Goal: Information Seeking & Learning: Learn about a topic

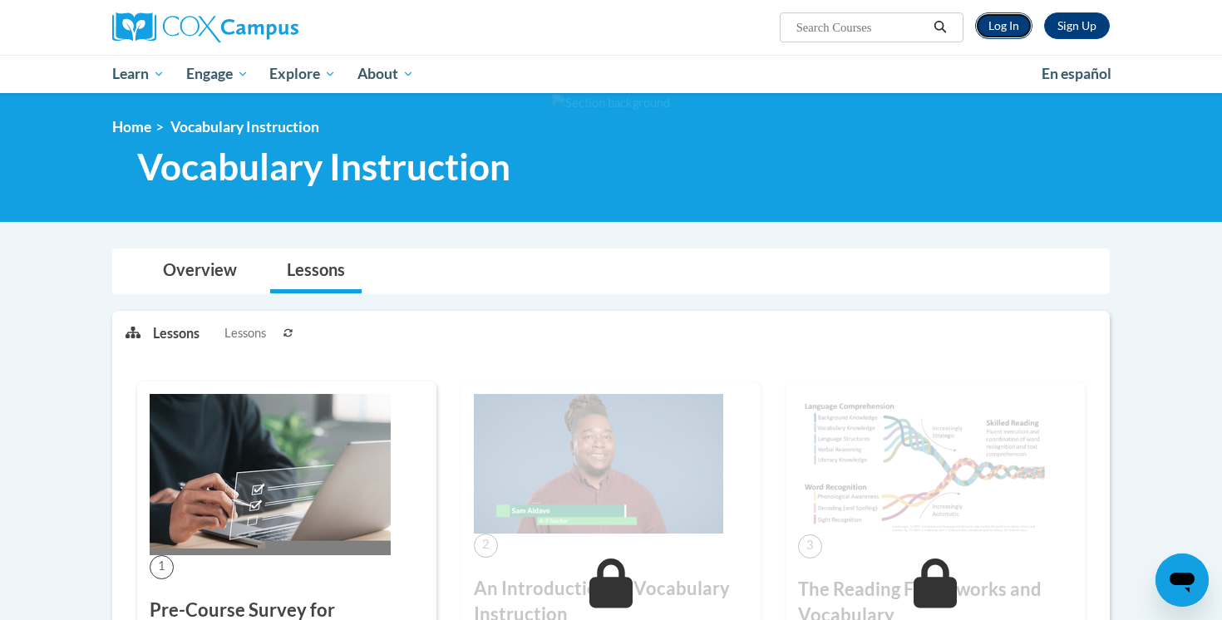
click at [1002, 30] on link "Log In" at bounding box center [1003, 25] width 57 height 27
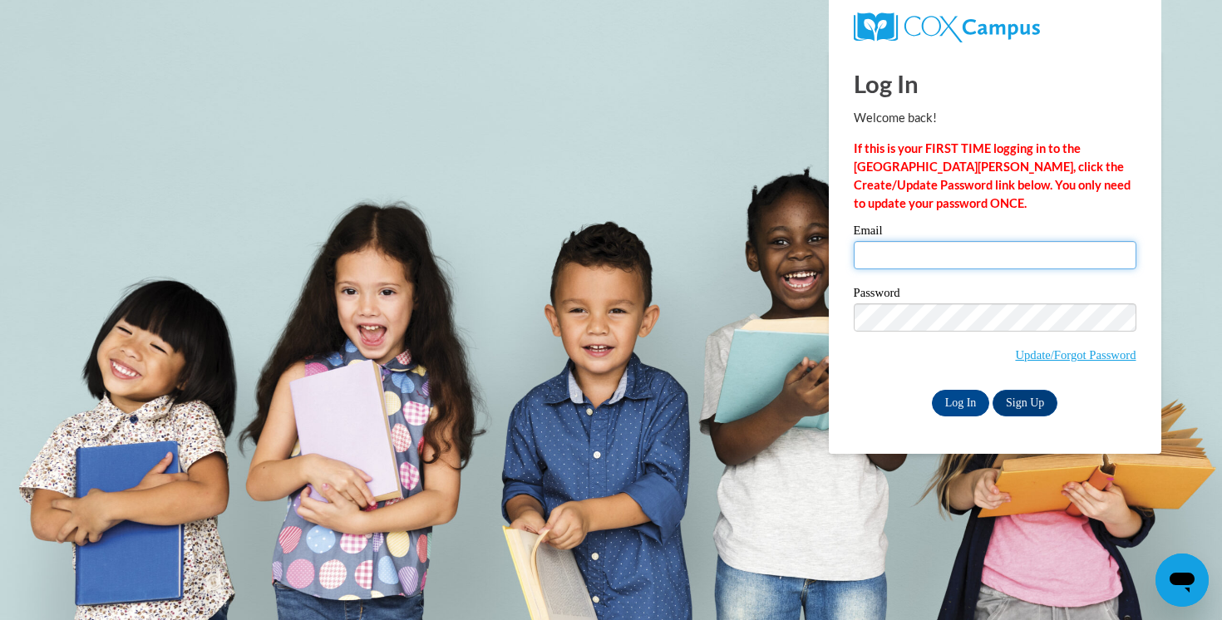
type input "[EMAIL_ADDRESS][DOMAIN_NAME]"
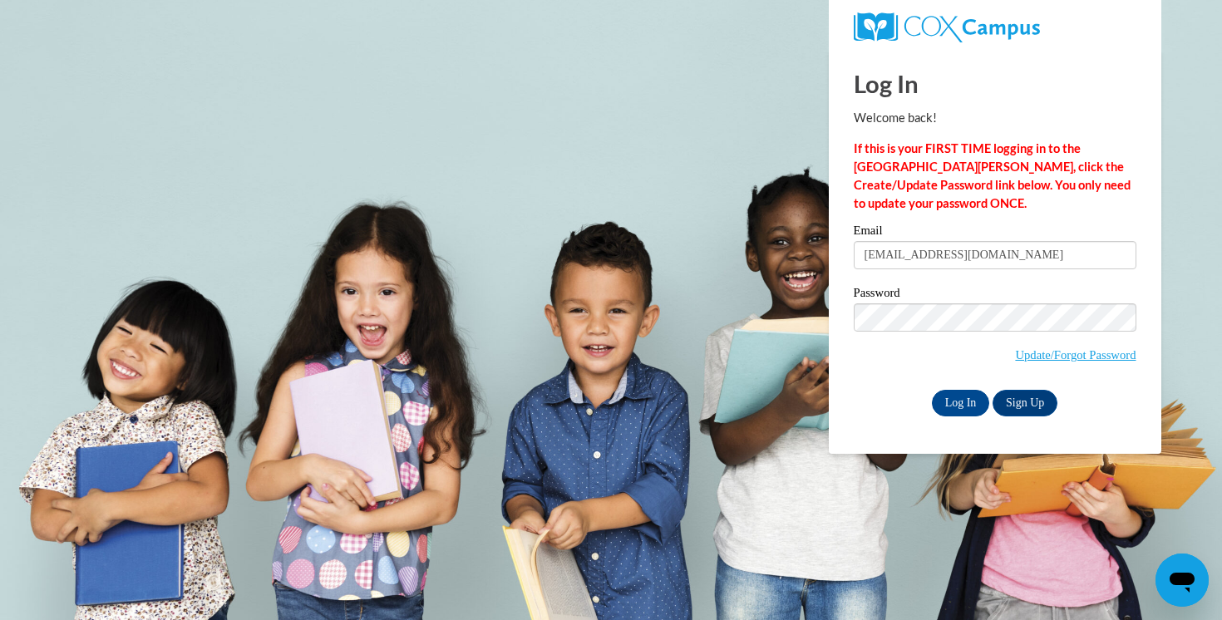
click at [980, 415] on div "Log In Sign Up" at bounding box center [995, 403] width 283 height 27
click at [970, 406] on input "Log In" at bounding box center [961, 403] width 58 height 27
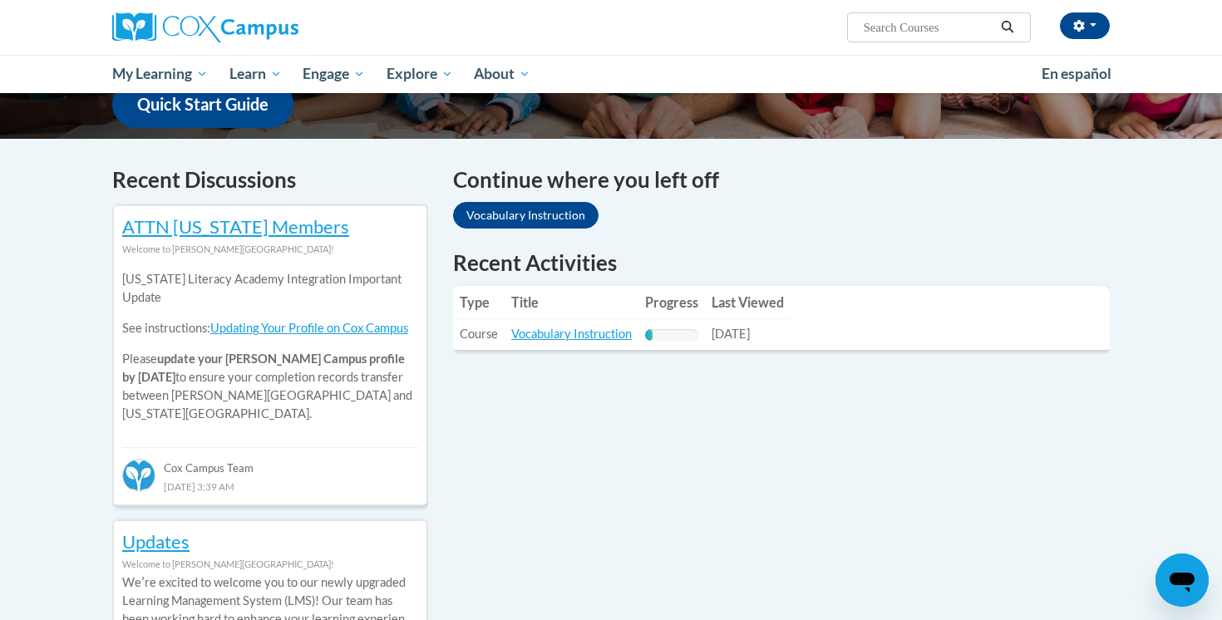
scroll to position [303, 0]
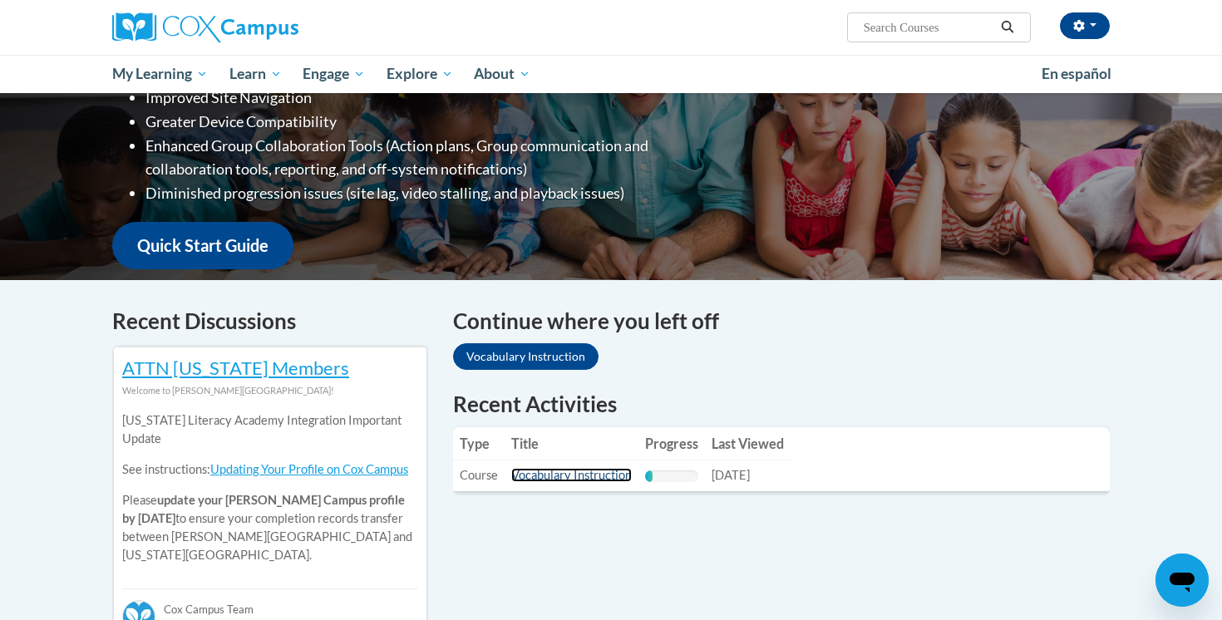
click at [528, 481] on link "Vocabulary Instruction" at bounding box center [571, 475] width 121 height 14
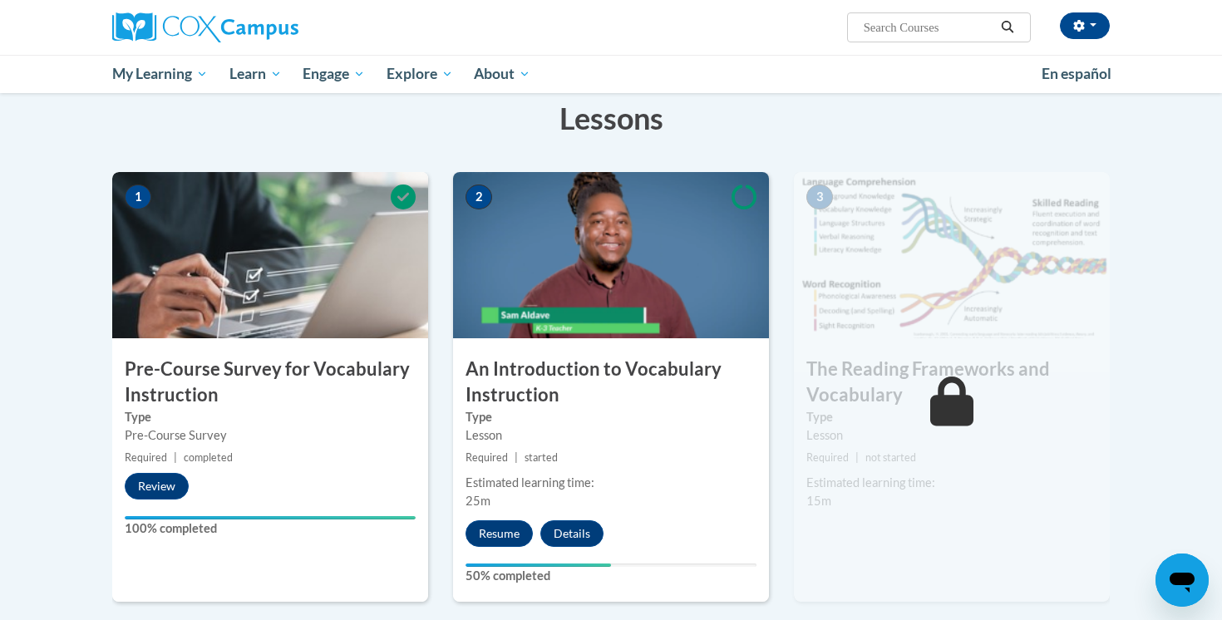
scroll to position [294, 0]
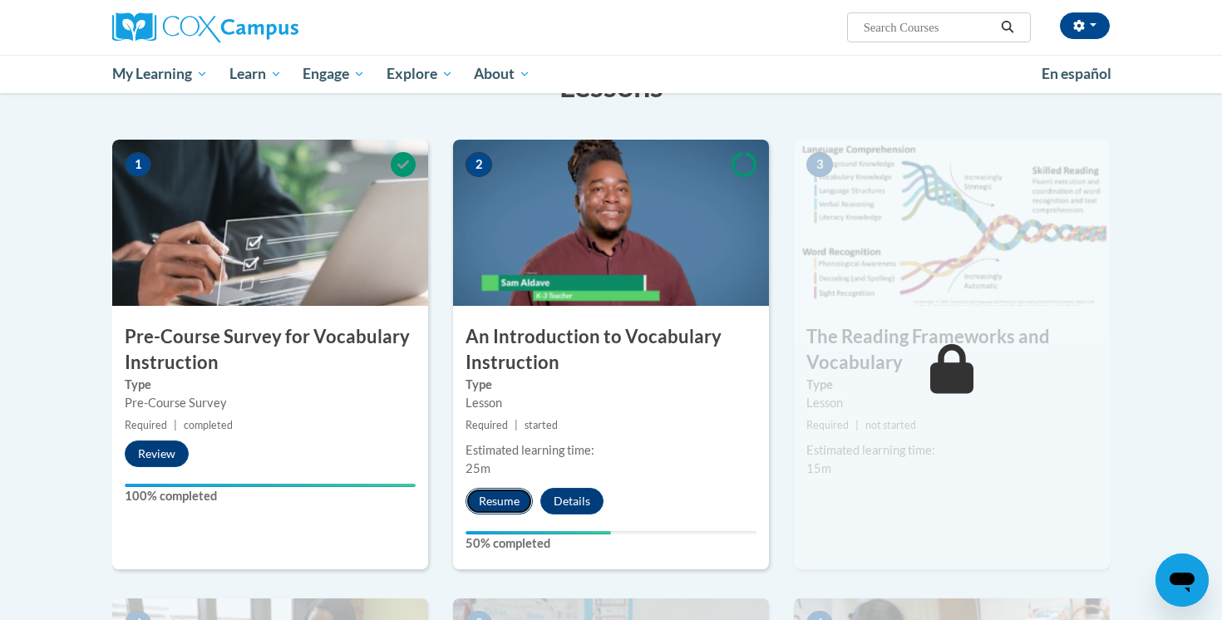
click at [488, 502] on button "Resume" at bounding box center [499, 501] width 67 height 27
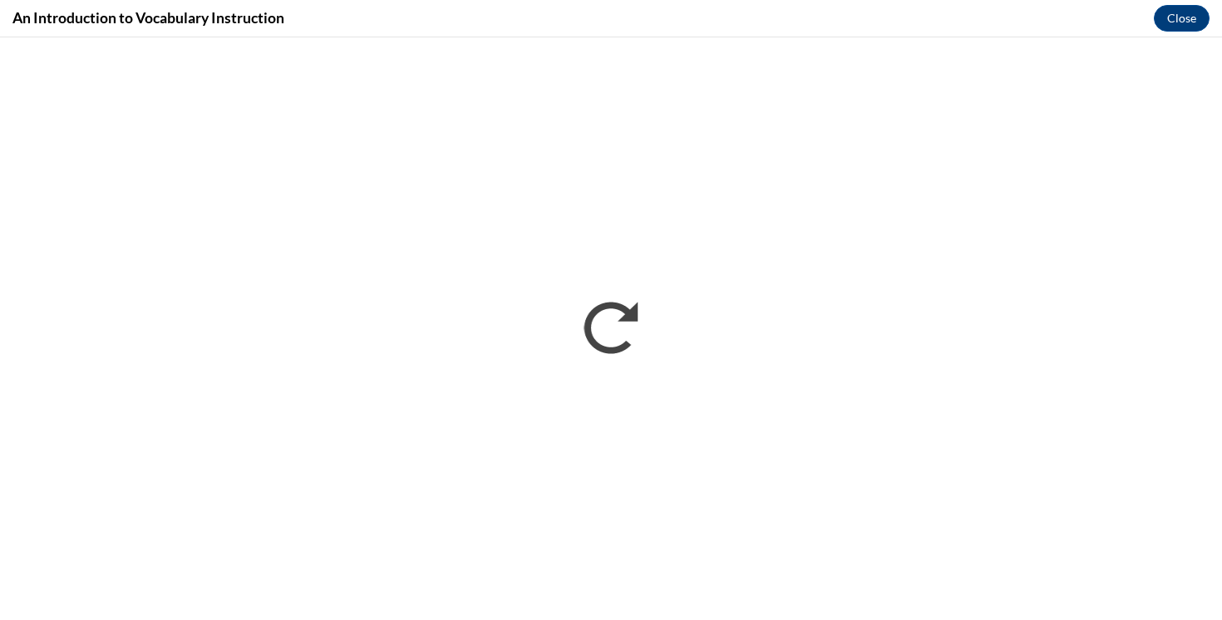
scroll to position [0, 0]
